Goal: Complete application form: Complete application form

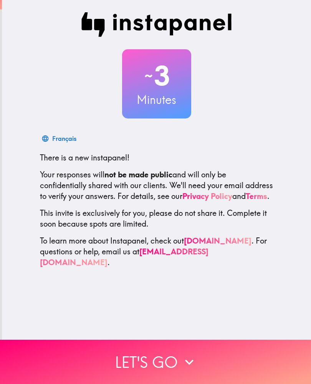
click at [178, 364] on button "Let's go" at bounding box center [155, 361] width 311 height 44
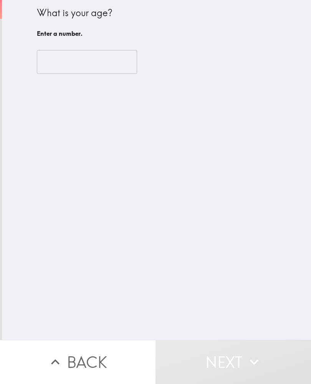
click at [99, 63] on input "number" at bounding box center [87, 62] width 100 height 24
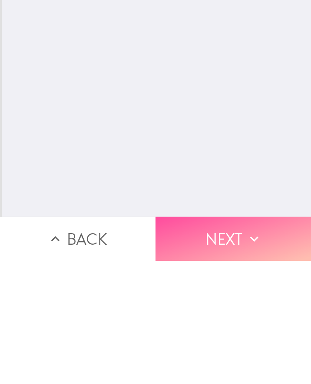
type input "56"
click at [246, 353] on icon "button" at bounding box center [254, 361] width 17 height 17
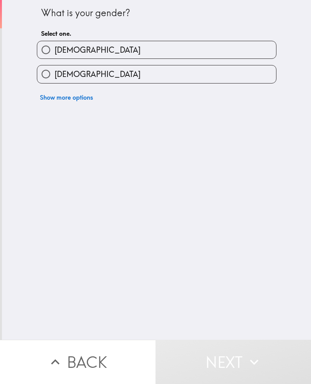
click at [170, 81] on label "[DEMOGRAPHIC_DATA]" at bounding box center [156, 73] width 239 height 17
click at [55, 81] on input "[DEMOGRAPHIC_DATA]" at bounding box center [45, 73] width 17 height 17
radio input "true"
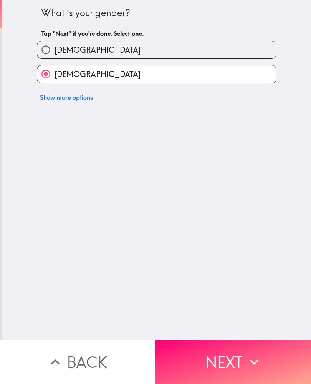
click at [234, 350] on button "Next" at bounding box center [234, 361] width 156 height 44
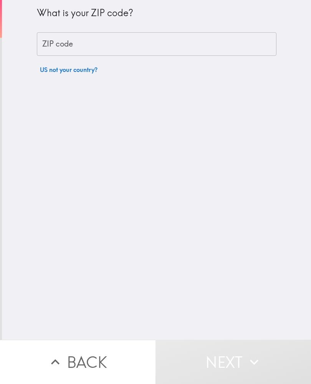
click at [141, 43] on input "ZIP code" at bounding box center [157, 44] width 240 height 24
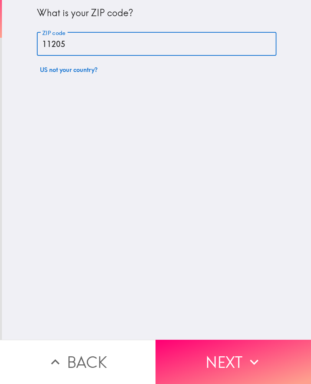
type input "11205"
click at [219, 222] on div "What is your ZIP code? ZIP code 11205 ZIP code US not your country?" at bounding box center [156, 169] width 309 height 339
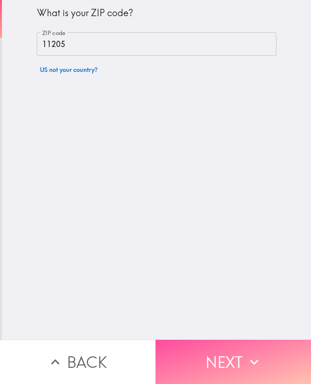
click at [225, 359] on button "Next" at bounding box center [234, 361] width 156 height 44
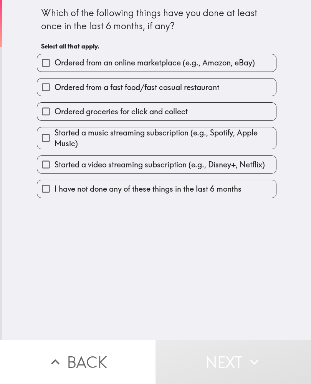
click at [214, 94] on label "Ordered from a fast food/fast casual restaurant" at bounding box center [156, 86] width 239 height 17
click at [55, 94] on input "Ordered from a fast food/fast casual restaurant" at bounding box center [45, 86] width 17 height 17
checkbox input "true"
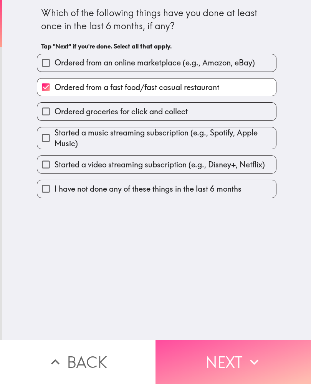
click at [223, 349] on button "Next" at bounding box center [234, 361] width 156 height 44
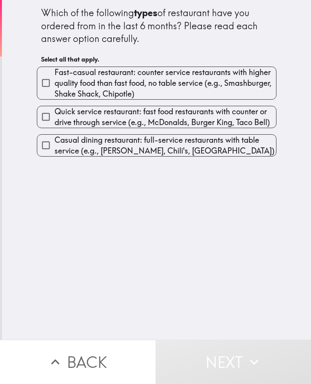
click at [220, 93] on span "Fast-casual restaurant: counter service restaurants with higher quality food th…" at bounding box center [166, 83] width 222 height 32
click at [55, 91] on input "Fast-casual restaurant: counter service restaurants with higher quality food th…" at bounding box center [45, 82] width 17 height 17
checkbox input "true"
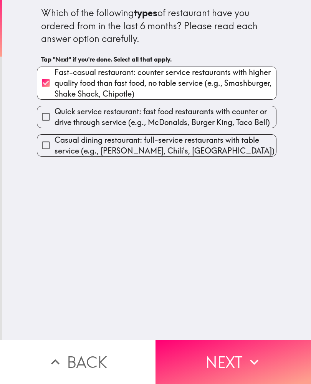
click at [244, 124] on span "Quick service restaurant: fast food restaurants with counter or drive through s…" at bounding box center [166, 117] width 222 height 22
click at [55, 124] on input "Quick service restaurant: fast food restaurants with counter or drive through s…" at bounding box center [45, 116] width 17 height 17
checkbox input "true"
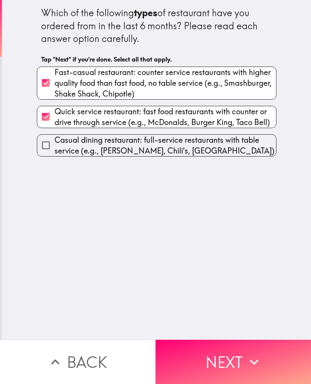
click at [228, 155] on span "Casual dining restaurant: full-service restaurants with table service (e.g., [P…" at bounding box center [166, 146] width 222 height 22
click at [55, 154] on input "Casual dining restaurant: full-service restaurants with table service (e.g., [P…" at bounding box center [45, 144] width 17 height 17
checkbox input "true"
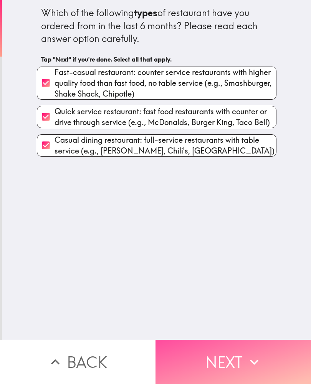
click at [249, 361] on icon "button" at bounding box center [254, 361] width 17 height 17
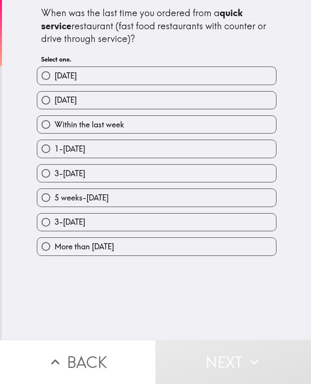
click at [202, 99] on label "[DATE]" at bounding box center [156, 99] width 239 height 17
click at [55, 99] on input "[DATE]" at bounding box center [45, 99] width 17 height 17
radio input "true"
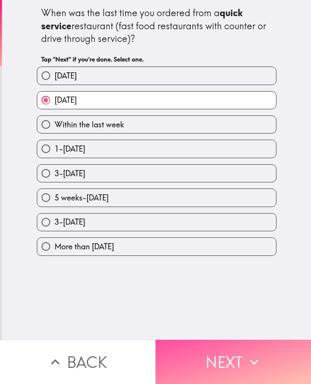
click at [242, 363] on button "Next" at bounding box center [234, 361] width 156 height 44
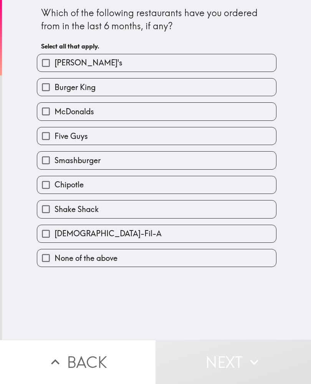
click at [296, 152] on div "Which of the following restaurants have you ordered from in the last 6 months, …" at bounding box center [156, 169] width 309 height 339
click at [179, 63] on label "[PERSON_NAME]'s" at bounding box center [156, 62] width 239 height 17
click at [55, 63] on input "[PERSON_NAME]'s" at bounding box center [45, 62] width 17 height 17
checkbox input "true"
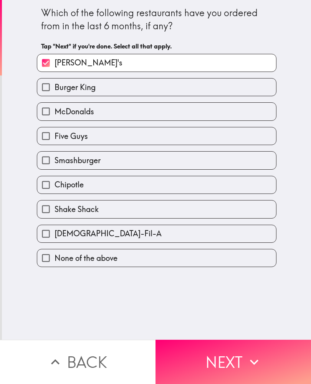
click at [179, 112] on label "McDonalds" at bounding box center [156, 111] width 239 height 17
click at [55, 112] on input "McDonalds" at bounding box center [45, 111] width 17 height 17
checkbox input "true"
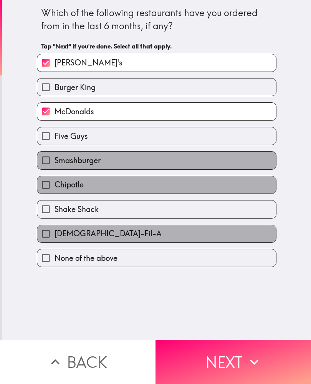
click at [190, 233] on label "[DEMOGRAPHIC_DATA]-Fil-A" at bounding box center [156, 233] width 239 height 17
click at [55, 233] on input "[DEMOGRAPHIC_DATA]-Fil-A" at bounding box center [45, 233] width 17 height 17
checkbox input "true"
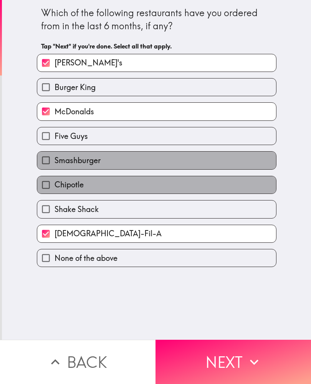
click at [228, 362] on button "Next" at bounding box center [234, 361] width 156 height 44
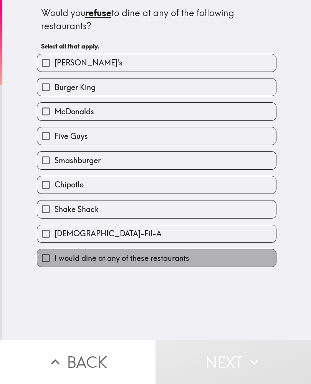
click at [188, 263] on span "I would dine at any of these restaurants" at bounding box center [122, 257] width 135 height 11
click at [55, 263] on input "I would dine at any of these restaurants" at bounding box center [45, 257] width 17 height 17
checkbox input "true"
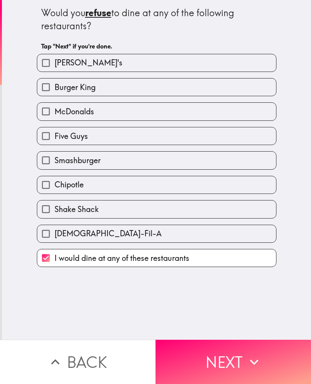
click at [242, 362] on button "Next" at bounding box center [234, 361] width 156 height 44
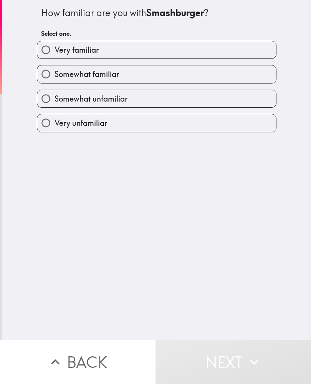
click at [287, 346] on button "Next" at bounding box center [234, 361] width 156 height 44
click at [169, 53] on label "Very familiar" at bounding box center [156, 49] width 239 height 17
click at [55, 53] on input "Very familiar" at bounding box center [45, 49] width 17 height 17
radio input "true"
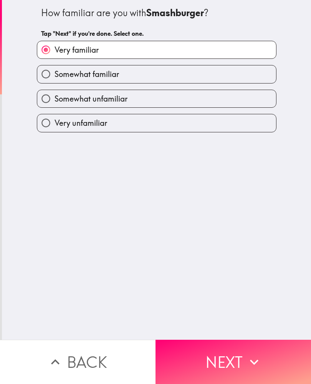
click at [235, 350] on button "Next" at bounding box center [234, 361] width 156 height 44
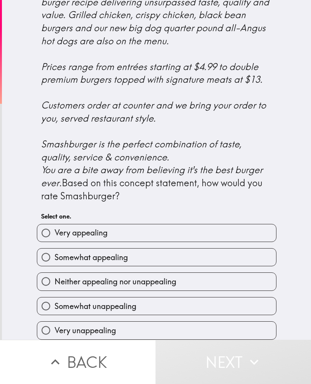
scroll to position [224, 0]
click at [202, 227] on label "Very appealing" at bounding box center [156, 232] width 239 height 17
click at [55, 227] on input "Very appealing" at bounding box center [45, 232] width 17 height 17
radio input "true"
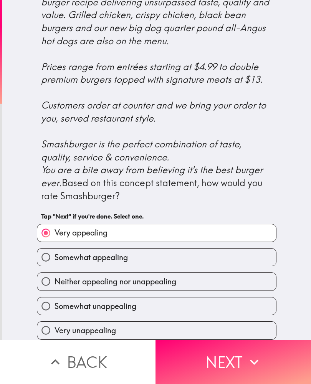
click at [246, 365] on button "Next" at bounding box center [234, 361] width 156 height 44
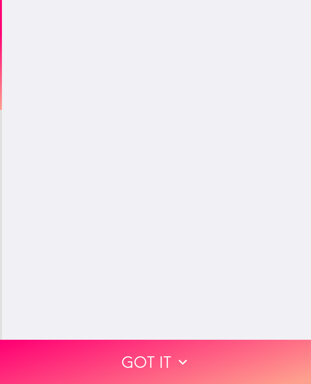
scroll to position [0, 0]
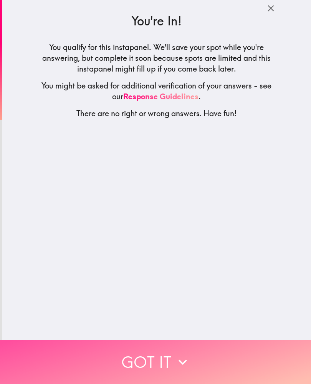
click at [221, 354] on button "Got it" at bounding box center [155, 361] width 311 height 44
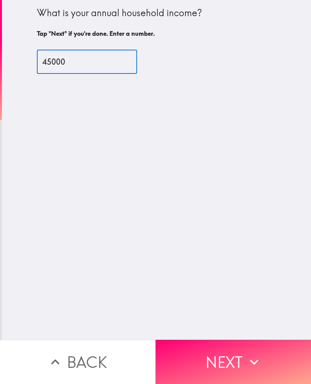
type input "45000"
click at [261, 223] on div "What is your annual household income? Tap "Next" if you're done. Enter a number…" at bounding box center [156, 169] width 309 height 339
click at [264, 358] on button "Next" at bounding box center [234, 361] width 156 height 44
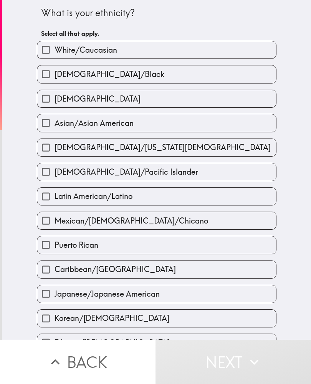
click at [196, 79] on label "[DEMOGRAPHIC_DATA]/Black" at bounding box center [156, 73] width 239 height 17
click at [55, 79] on input "[DEMOGRAPHIC_DATA]/Black" at bounding box center [45, 73] width 17 height 17
checkbox input "true"
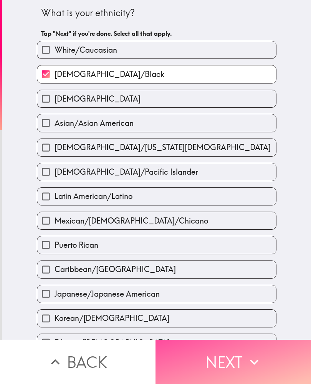
click at [244, 353] on button "Next" at bounding box center [234, 361] width 156 height 44
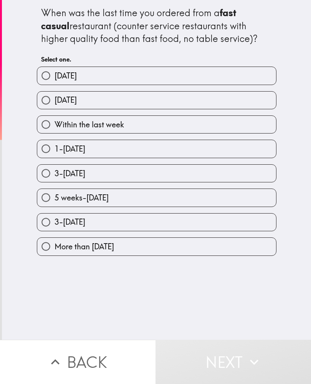
click at [264, 274] on div "When was the last time you ordered from a fast casual restaurant (counter servi…" at bounding box center [156, 169] width 309 height 339
click at [159, 206] on label "5 weeks-[DATE]" at bounding box center [156, 197] width 239 height 17
click at [55, 206] on input "5 weeks-[DATE]" at bounding box center [45, 197] width 17 height 17
radio input "true"
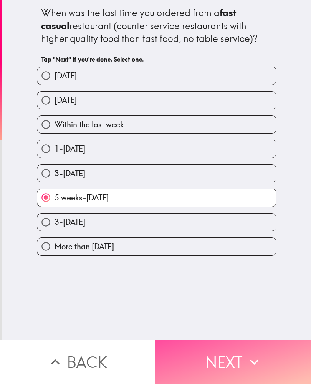
click at [229, 355] on button "Next" at bounding box center [234, 361] width 156 height 44
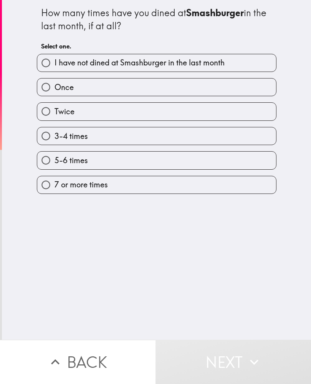
click at [264, 265] on div "How many times have you dined at Smashburger in the last month, if at all? Sele…" at bounding box center [156, 169] width 309 height 339
click at [277, 253] on div "How many times have you dined at Smashburger in the last month, if at all? Sele…" at bounding box center [156, 169] width 309 height 339
click at [187, 70] on label "I have not dined at Smashburger in the last month" at bounding box center [156, 62] width 239 height 17
click at [55, 70] on input "I have not dined at Smashburger in the last month" at bounding box center [45, 62] width 17 height 17
radio input "true"
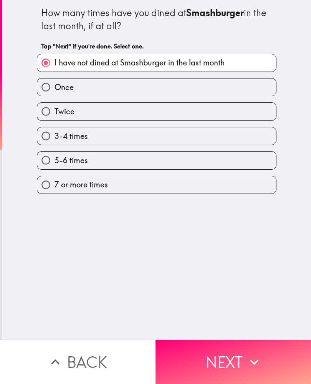
click at [234, 352] on button "Next" at bounding box center [234, 361] width 156 height 44
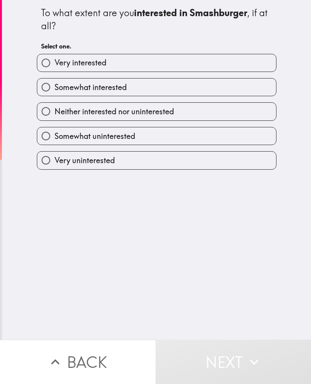
click at [183, 60] on label "Very interested" at bounding box center [156, 62] width 239 height 17
click at [55, 60] on input "Very interested" at bounding box center [45, 62] width 17 height 17
radio input "true"
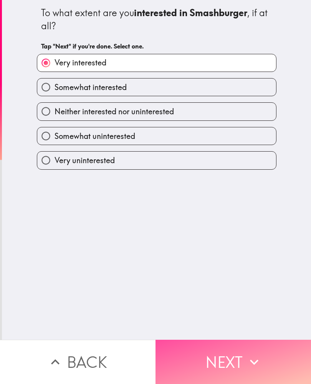
click at [236, 355] on button "Next" at bounding box center [234, 361] width 156 height 44
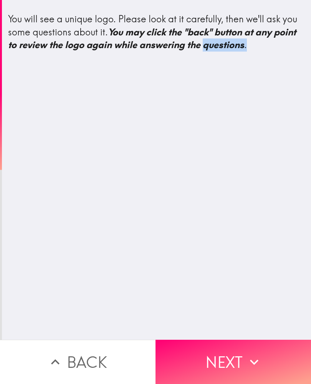
click at [226, 365] on button "Next" at bounding box center [234, 361] width 156 height 44
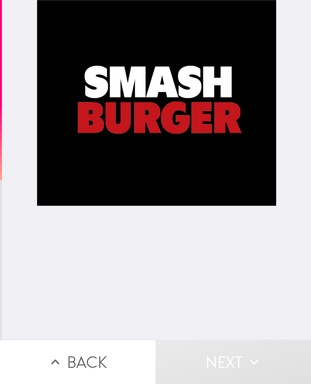
click at [290, 285] on div at bounding box center [156, 169] width 309 height 339
click at [294, 286] on div at bounding box center [156, 169] width 309 height 339
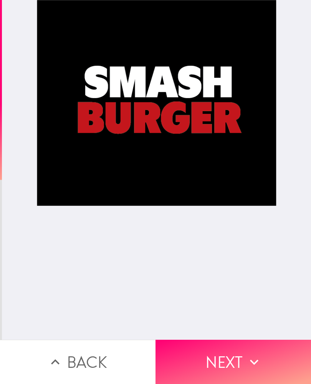
click at [265, 367] on button "Next" at bounding box center [234, 361] width 156 height 44
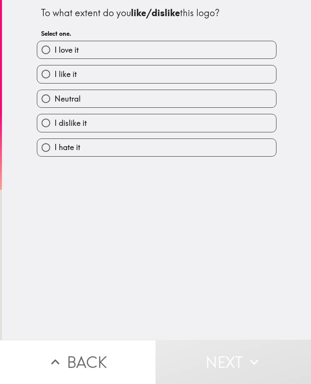
click at [165, 77] on label "I like it" at bounding box center [156, 73] width 239 height 17
click at [55, 77] on input "I like it" at bounding box center [45, 73] width 17 height 17
radio input "true"
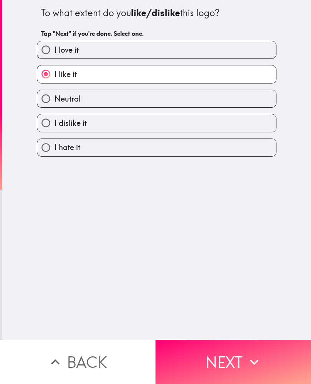
click at [249, 355] on icon "button" at bounding box center [254, 361] width 17 height 17
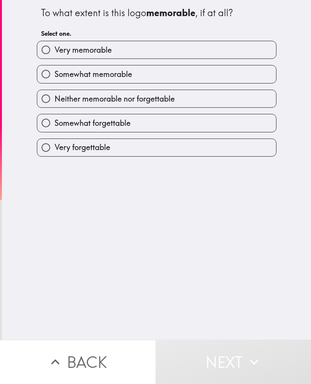
click at [171, 73] on label "Somewhat memorable" at bounding box center [156, 73] width 239 height 17
click at [55, 73] on input "Somewhat memorable" at bounding box center [45, 73] width 17 height 17
radio input "true"
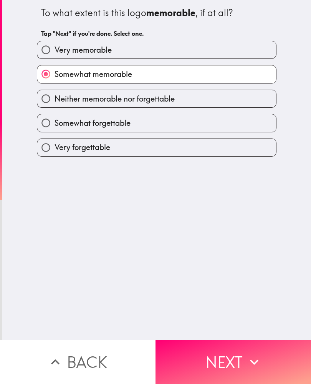
click at [254, 352] on button "Next" at bounding box center [234, 361] width 156 height 44
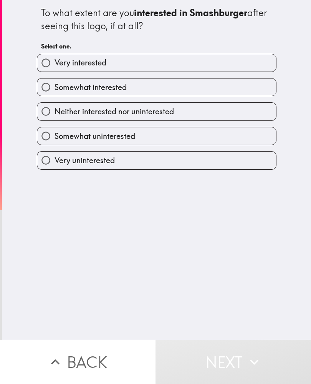
click at [179, 108] on label "Neither interested nor uninterested" at bounding box center [156, 111] width 239 height 17
click at [55, 108] on input "Neither interested nor uninterested" at bounding box center [45, 111] width 17 height 17
radio input "true"
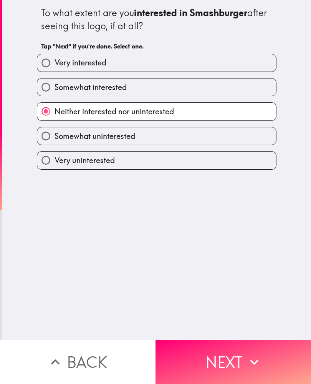
click at [238, 364] on button "Next" at bounding box center [234, 361] width 156 height 44
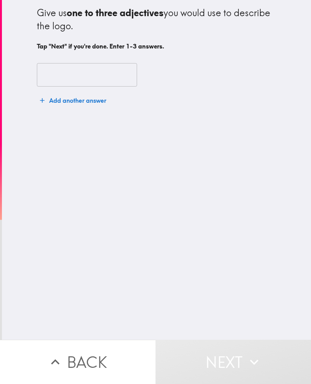
click at [43, 80] on input "text" at bounding box center [87, 75] width 100 height 24
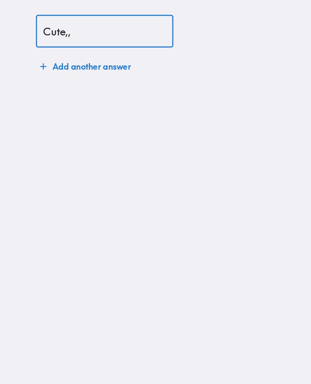
click at [85, 63] on input "Cute,," at bounding box center [87, 75] width 100 height 24
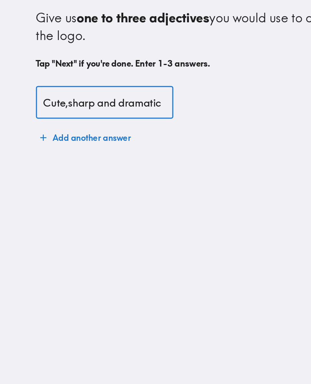
type input "Cute,sharp and dramatic"
click at [168, 161] on div "Give us one to three adjectives you would use to describe the logo. Tap "Next" …" at bounding box center [156, 169] width 309 height 339
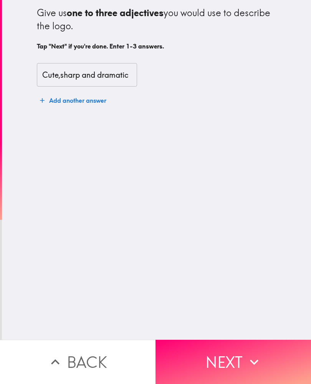
click at [246, 360] on icon "button" at bounding box center [254, 361] width 17 height 17
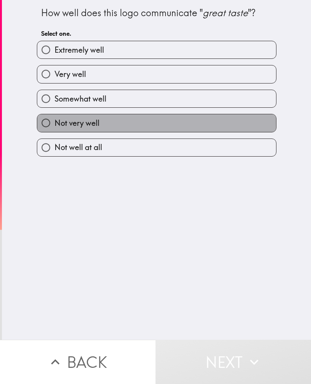
click at [60, 122] on span "Not very well" at bounding box center [77, 123] width 45 height 11
click at [55, 122] on input "Not very well" at bounding box center [45, 122] width 17 height 17
radio input "true"
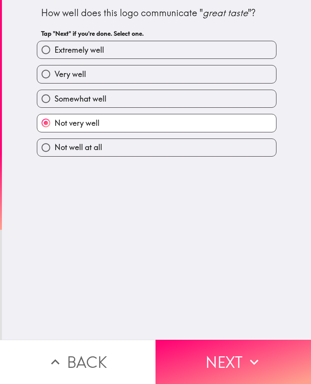
click at [255, 359] on icon "button" at bounding box center [254, 361] width 17 height 17
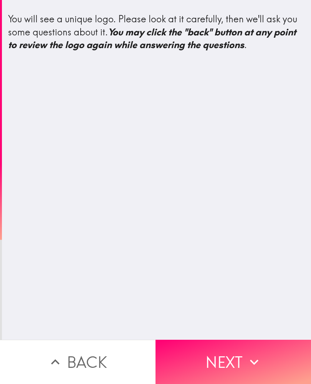
click at [249, 364] on icon "button" at bounding box center [254, 361] width 17 height 17
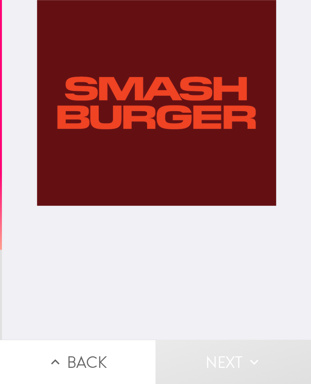
click at [261, 377] on button "Next" at bounding box center [234, 361] width 156 height 44
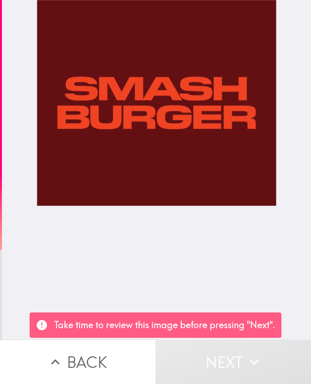
click at [259, 271] on div at bounding box center [157, 169] width 240 height 339
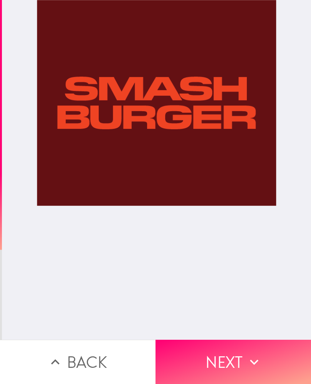
click at [254, 362] on icon "button" at bounding box center [254, 361] width 8 height 5
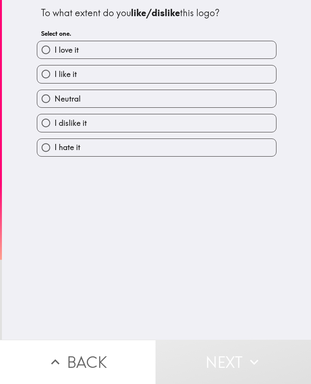
click at [150, 100] on label "Neutral" at bounding box center [156, 98] width 239 height 17
click at [55, 100] on input "Neutral" at bounding box center [45, 98] width 17 height 17
radio input "true"
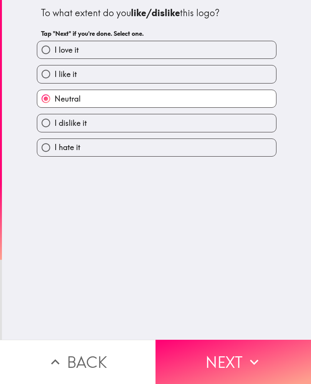
click at [239, 359] on button "Next" at bounding box center [234, 361] width 156 height 44
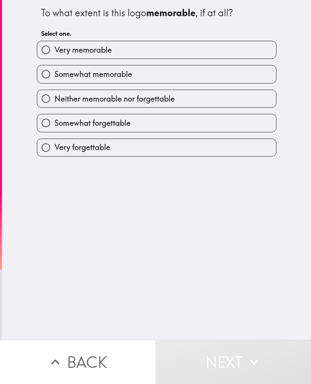
click at [186, 103] on label "Neither memorable nor forgettable" at bounding box center [156, 98] width 239 height 17
click at [55, 103] on input "Neither memorable nor forgettable" at bounding box center [45, 98] width 17 height 17
radio input "true"
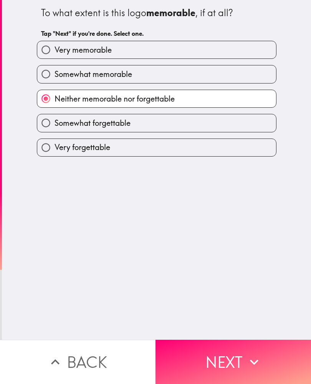
click at [241, 359] on button "Next" at bounding box center [234, 361] width 156 height 44
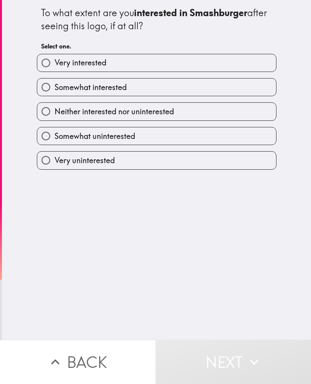
click at [189, 112] on label "Neither interested nor uninterested" at bounding box center [156, 111] width 239 height 17
click at [55, 112] on input "Neither interested nor uninterested" at bounding box center [45, 111] width 17 height 17
radio input "true"
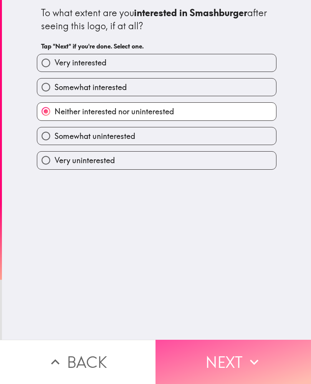
click at [237, 357] on button "Next" at bounding box center [234, 361] width 156 height 44
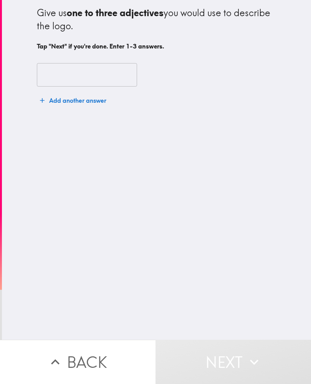
click at [93, 76] on input "text" at bounding box center [87, 75] width 100 height 24
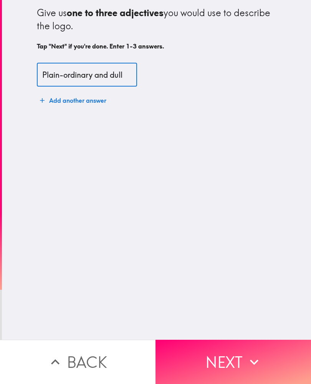
type input "Plain-ordinary and dull"
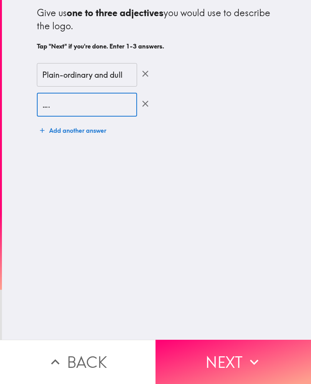
type input "…"
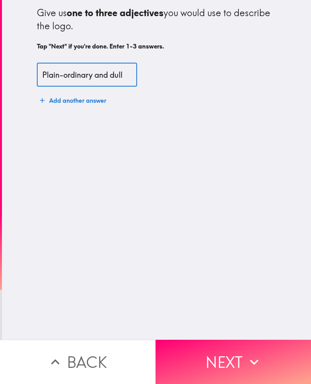
click at [239, 214] on div "Give us one to three adjectives you would use to describe the logo. Tap "Next" …" at bounding box center [156, 169] width 309 height 339
click at [247, 363] on icon "button" at bounding box center [254, 361] width 17 height 17
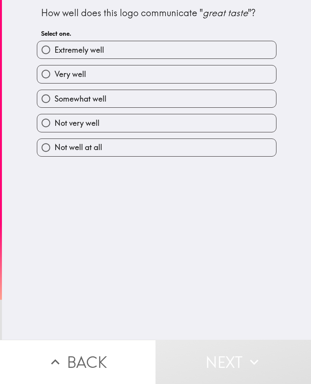
click at [156, 103] on label "Somewhat well" at bounding box center [156, 98] width 239 height 17
click at [55, 103] on input "Somewhat well" at bounding box center [45, 98] width 17 height 17
radio input "true"
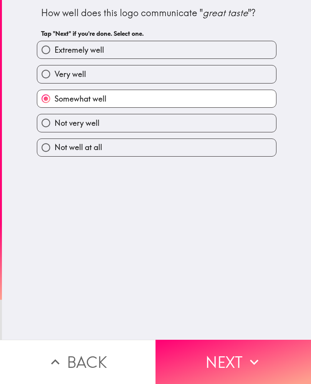
click at [157, 128] on label "Not very well" at bounding box center [156, 122] width 239 height 17
click at [55, 128] on input "Not very well" at bounding box center [45, 122] width 17 height 17
radio input "true"
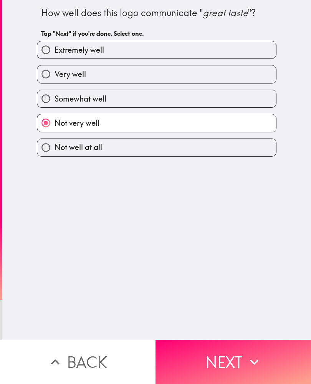
click at [246, 361] on button "Next" at bounding box center [234, 361] width 156 height 44
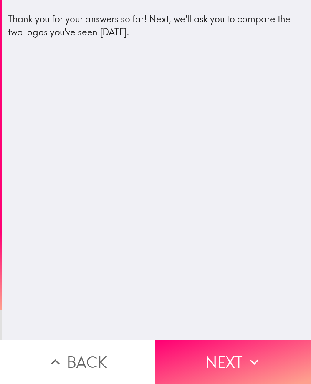
click at [246, 364] on icon "button" at bounding box center [254, 361] width 17 height 17
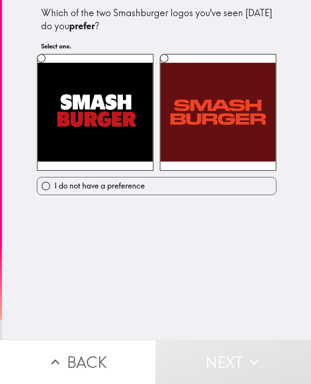
click at [280, 315] on div "Which of the two Smashburger logos you've seen [DATE] do you prefer ? Select on…" at bounding box center [156, 169] width 309 height 339
click at [195, 185] on label "I do not have a preference" at bounding box center [156, 185] width 239 height 17
click at [55, 185] on input "I do not have a preference" at bounding box center [45, 185] width 17 height 17
radio input "true"
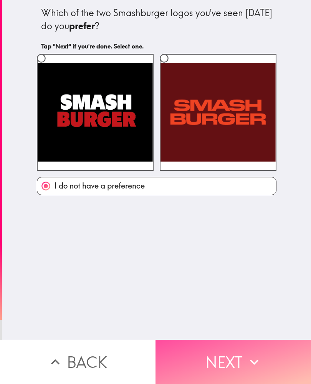
click at [247, 352] on button "Next" at bounding box center [234, 361] width 156 height 44
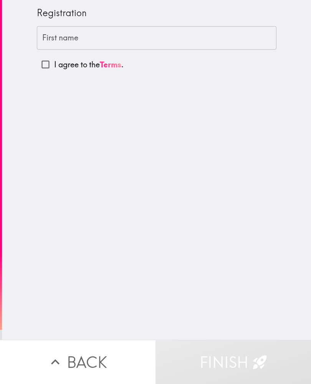
click at [141, 37] on input "First name" at bounding box center [157, 38] width 240 height 24
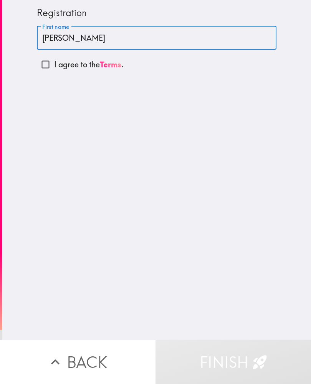
type input "[PERSON_NAME]"
click at [53, 67] on input "I agree to the Terms ." at bounding box center [45, 64] width 17 height 17
checkbox input "true"
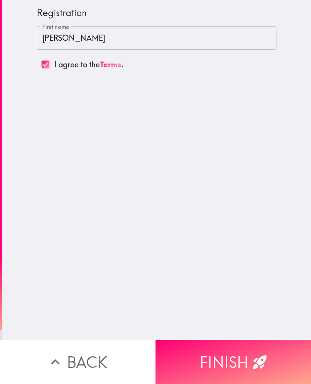
click at [239, 364] on button "Finish" at bounding box center [234, 361] width 156 height 44
click at [210, 357] on button "Finish" at bounding box center [234, 361] width 156 height 44
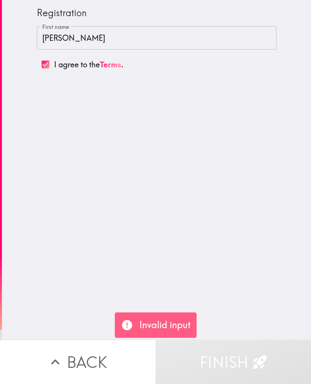
click at [154, 336] on div "Invalid input" at bounding box center [156, 324] width 82 height 25
click at [146, 324] on p "Invalid input" at bounding box center [165, 324] width 51 height 13
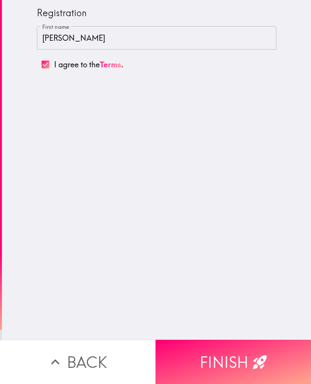
click at [214, 365] on button "Finish" at bounding box center [234, 361] width 156 height 44
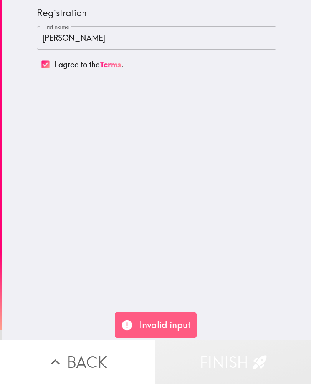
click at [184, 370] on button "Finish" at bounding box center [234, 361] width 156 height 44
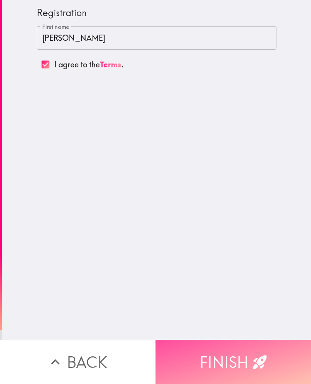
click at [208, 370] on button "Finish" at bounding box center [234, 361] width 156 height 44
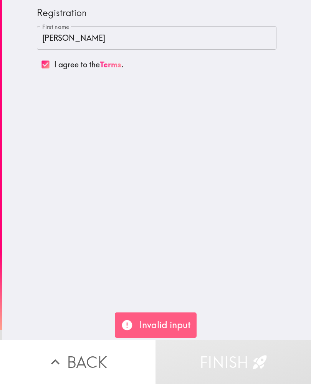
click at [85, 41] on input "[PERSON_NAME]" at bounding box center [157, 38] width 240 height 24
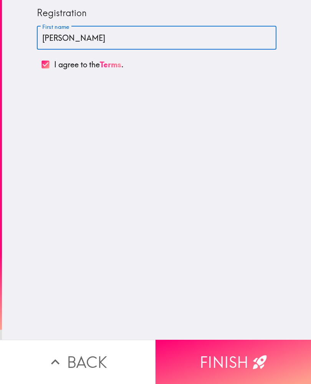
type input "[PERSON_NAME]"
click at [59, 204] on div "Registration First name [PERSON_NAME] First name I agree to the Terms ." at bounding box center [156, 169] width 309 height 339
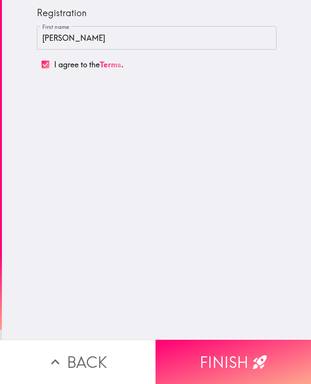
click at [208, 366] on button "Finish" at bounding box center [234, 361] width 156 height 44
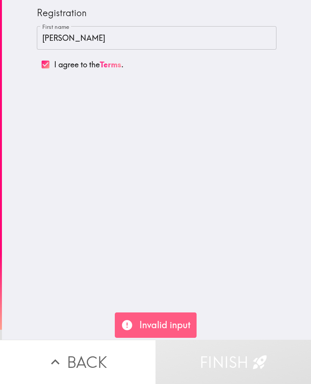
click at [131, 311] on div "Registration First name [PERSON_NAME] First name I agree to the Terms ." at bounding box center [156, 169] width 309 height 339
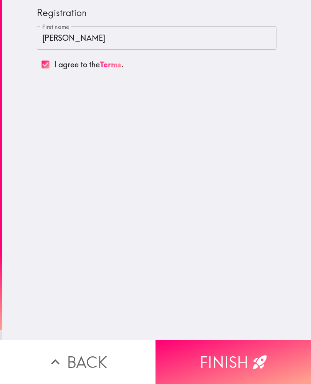
click at [81, 42] on input "[PERSON_NAME]" at bounding box center [157, 38] width 240 height 24
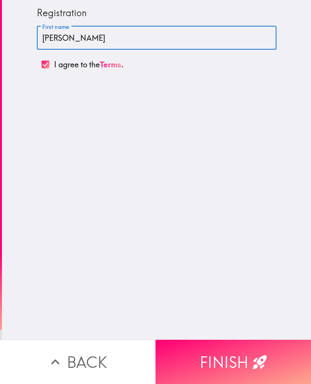
click at [219, 357] on button "Finish" at bounding box center [234, 361] width 156 height 44
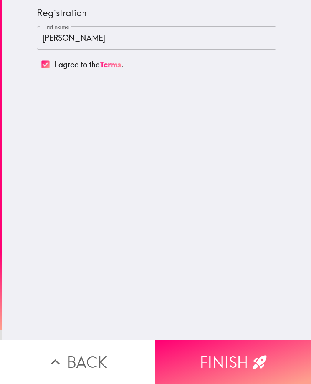
click at [233, 360] on button "Finish" at bounding box center [234, 361] width 156 height 44
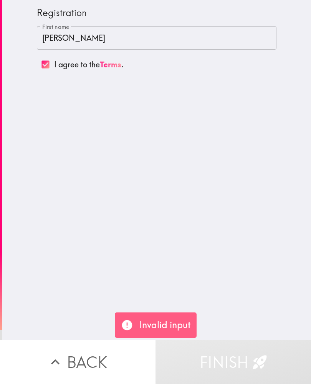
click at [178, 337] on div "Registration First name [PERSON_NAME] First name I agree to the Terms ." at bounding box center [156, 169] width 309 height 339
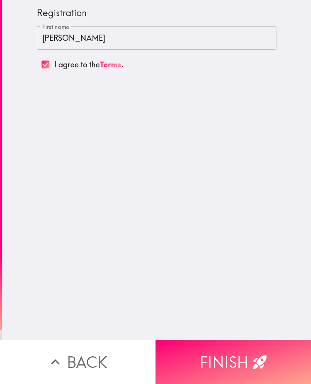
click at [221, 357] on button "Finish" at bounding box center [234, 361] width 156 height 44
click at [216, 354] on button "Finish" at bounding box center [234, 361] width 156 height 44
click at [143, 40] on input "[PERSON_NAME]" at bounding box center [157, 38] width 240 height 24
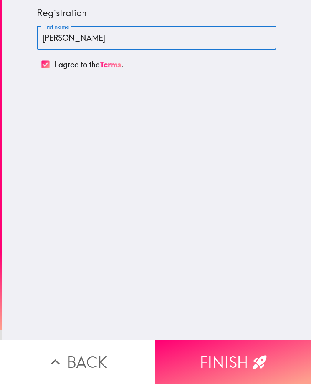
type input "[PERSON_NAME]"
click at [261, 209] on div "Registration First name [PERSON_NAME] First name I agree to the Terms ." at bounding box center [156, 169] width 309 height 339
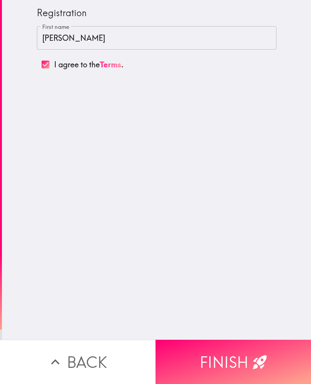
click at [234, 363] on button "Finish" at bounding box center [234, 361] width 156 height 44
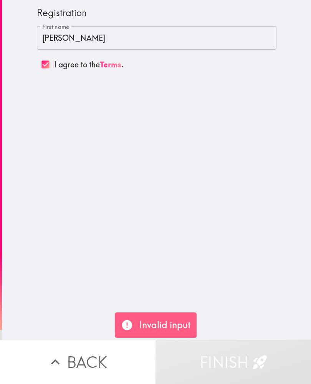
click at [51, 65] on input "I agree to the Terms ." at bounding box center [45, 64] width 17 height 17
click at [49, 66] on input "I agree to the Terms ." at bounding box center [45, 64] width 17 height 17
checkbox input "true"
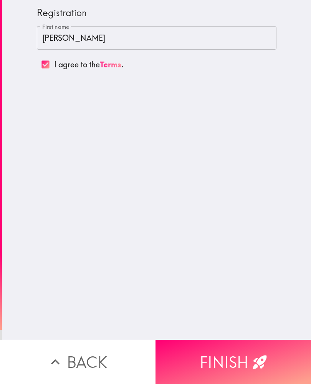
click at [241, 361] on button "Finish" at bounding box center [234, 361] width 156 height 44
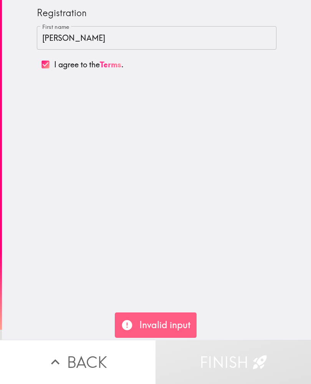
click at [228, 308] on div "Registration First name [PERSON_NAME] First name I agree to the Terms ." at bounding box center [156, 169] width 309 height 339
click at [145, 32] on input "[PERSON_NAME]" at bounding box center [157, 38] width 240 height 24
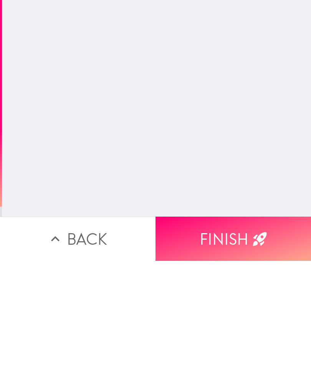
click at [235, 339] on button "Finish" at bounding box center [234, 361] width 156 height 44
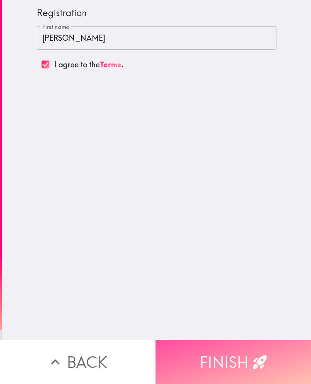
click at [239, 368] on button "Finish" at bounding box center [234, 361] width 156 height 44
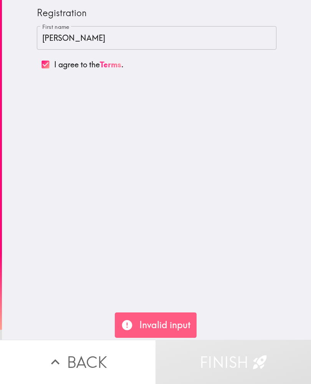
click at [181, 323] on p "Invalid input" at bounding box center [165, 324] width 51 height 13
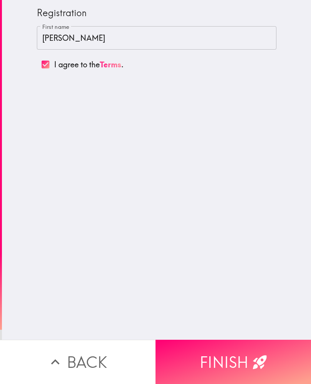
click at [229, 362] on button "Finish" at bounding box center [234, 361] width 156 height 44
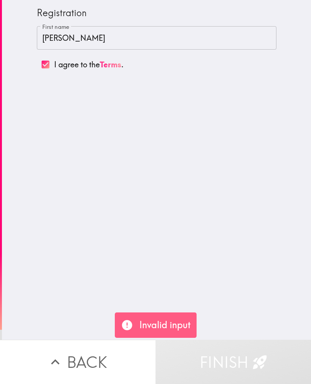
click at [171, 322] on p "Invalid input" at bounding box center [165, 324] width 51 height 13
click at [252, 313] on div "Registration First name [PERSON_NAME] First name I agree to the Terms ." at bounding box center [156, 169] width 309 height 339
click at [122, 329] on icon at bounding box center [127, 325] width 12 height 12
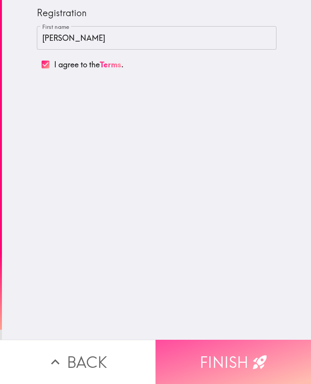
click at [262, 355] on icon "button" at bounding box center [260, 362] width 14 height 14
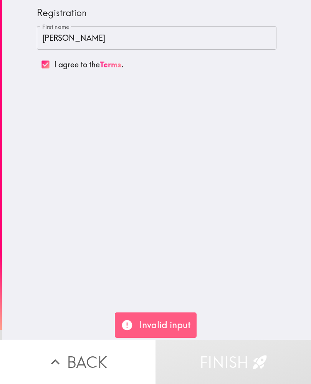
click at [103, 41] on input "[PERSON_NAME]" at bounding box center [157, 38] width 240 height 24
